Goal: Task Accomplishment & Management: Manage account settings

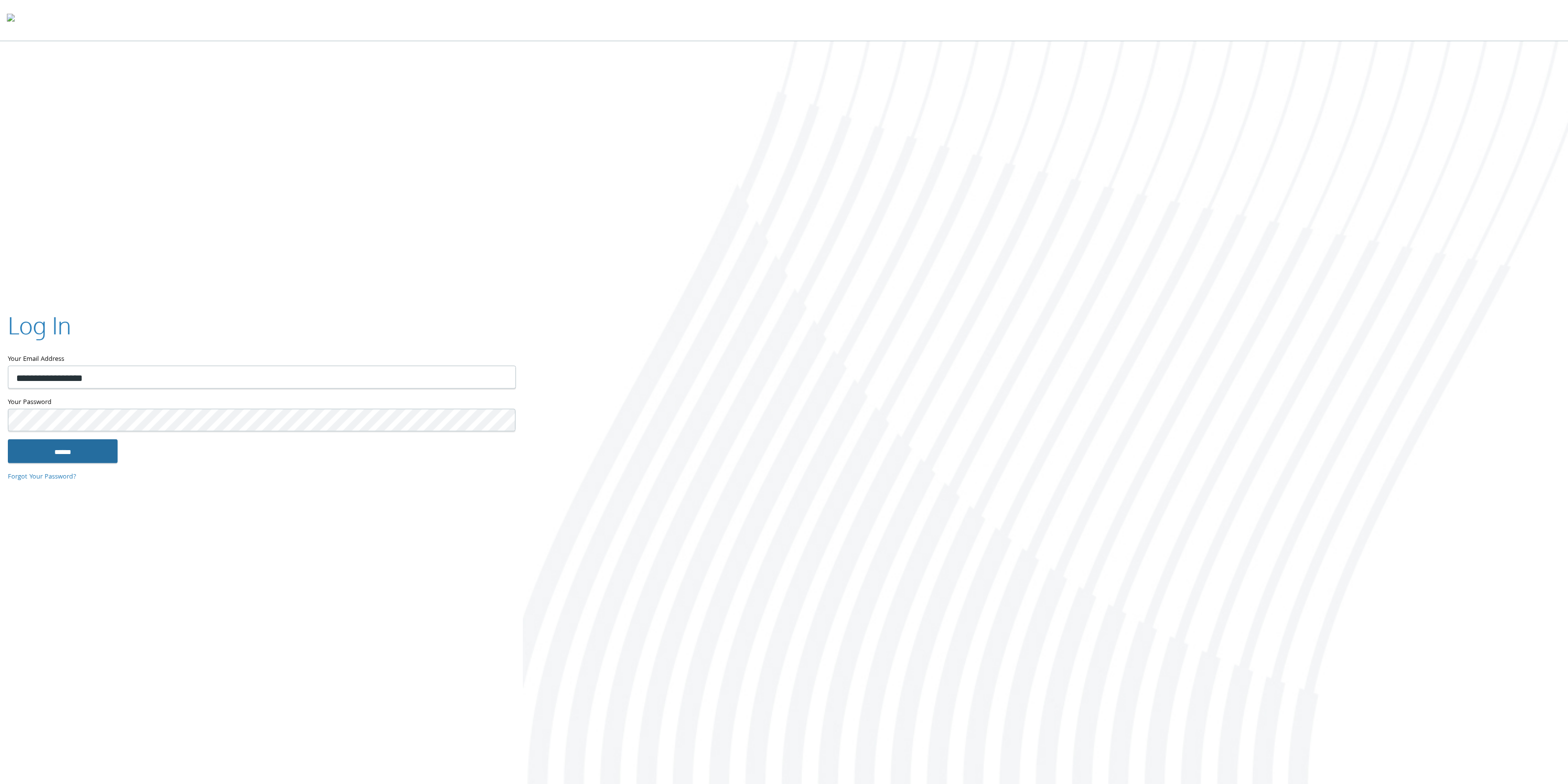
type input "**********"
click at [79, 453] on input "******" at bounding box center [62, 451] width 110 height 23
type input "**********"
click at [83, 447] on input "******" at bounding box center [62, 451] width 110 height 23
